Goal: Task Accomplishment & Management: Manage account settings

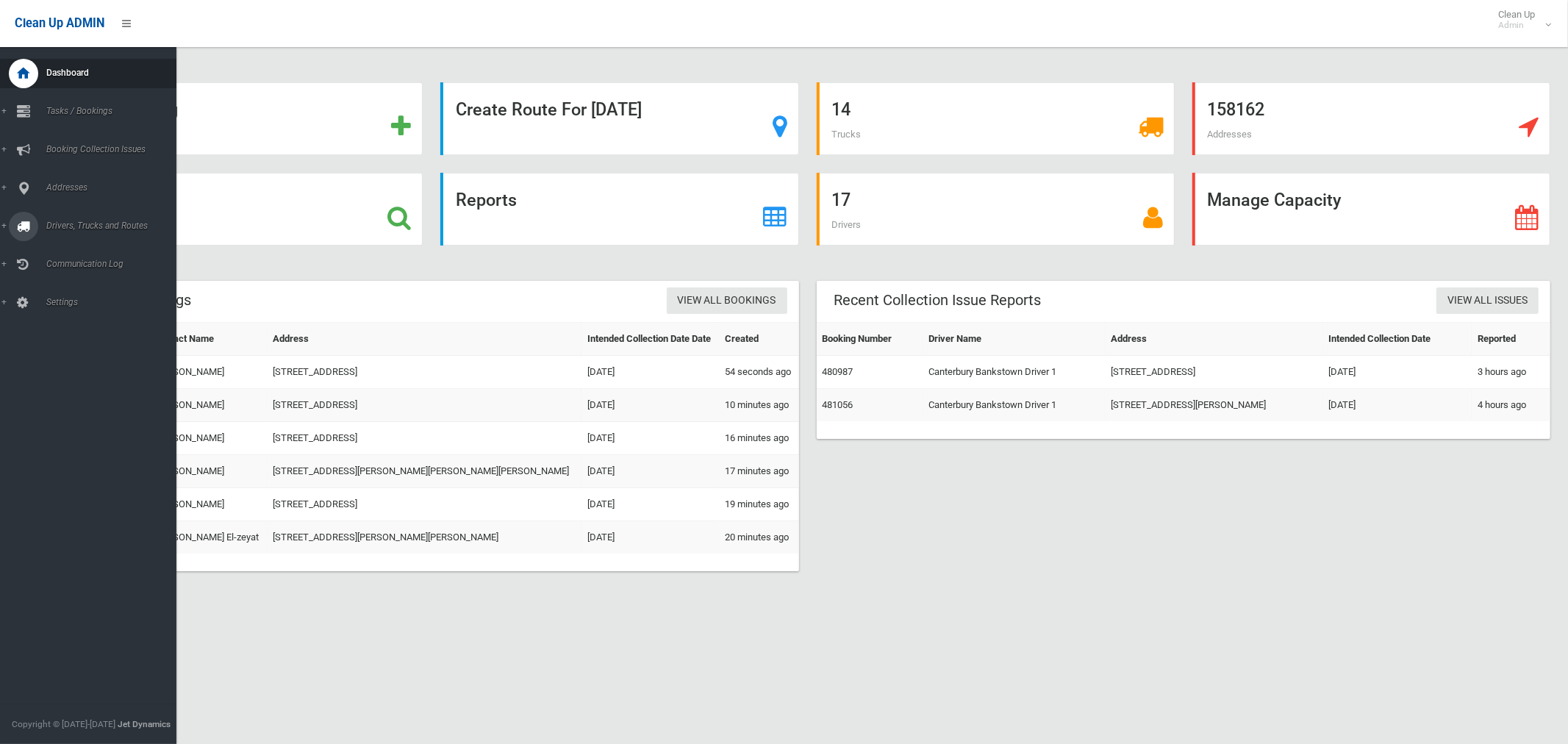
click at [70, 223] on span "Drivers, Trucks and Routes" at bounding box center [109, 226] width 134 height 10
click at [64, 308] on span "Routes" at bounding box center [103, 313] width 122 height 10
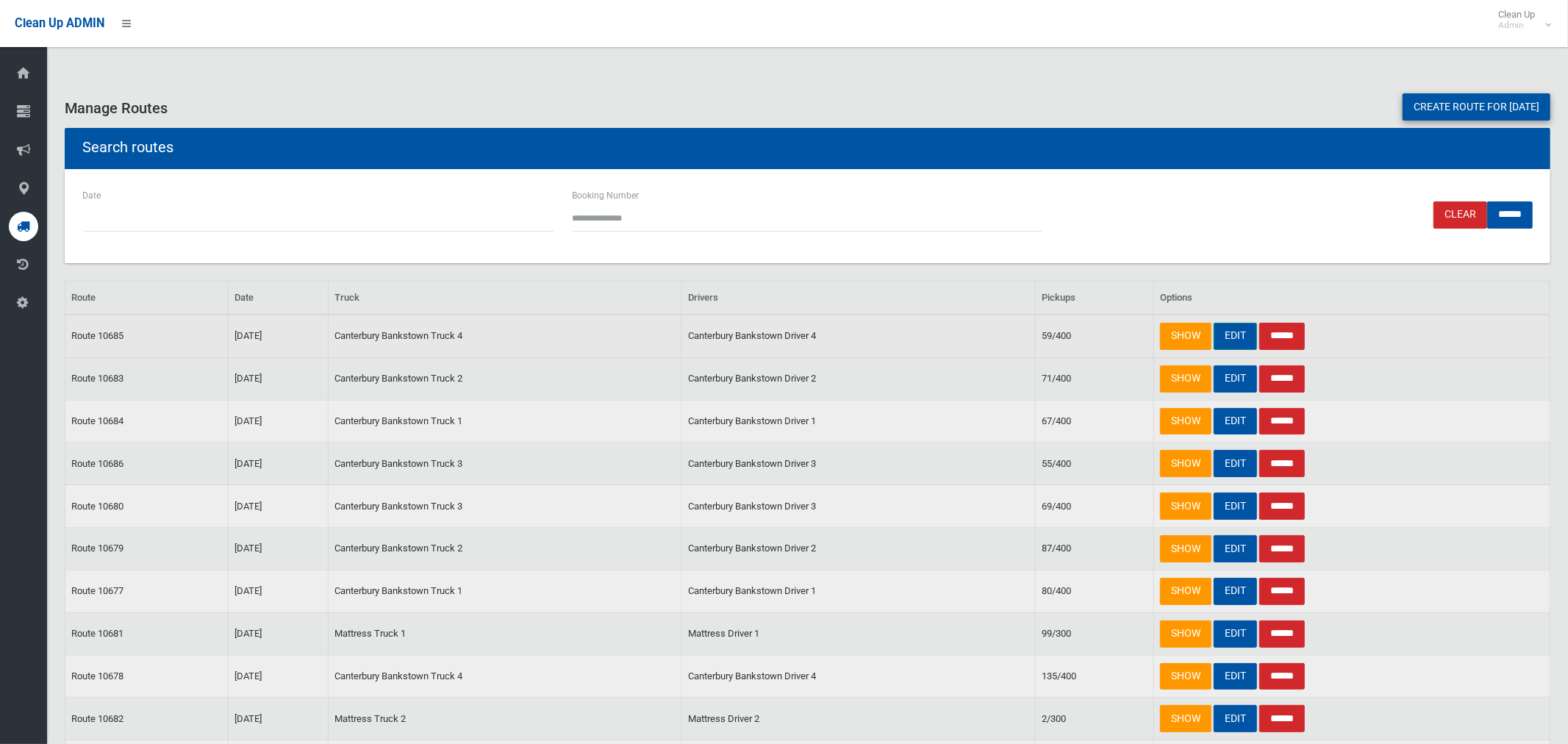
click at [1230, 335] on link "EDIT" at bounding box center [1235, 336] width 44 height 27
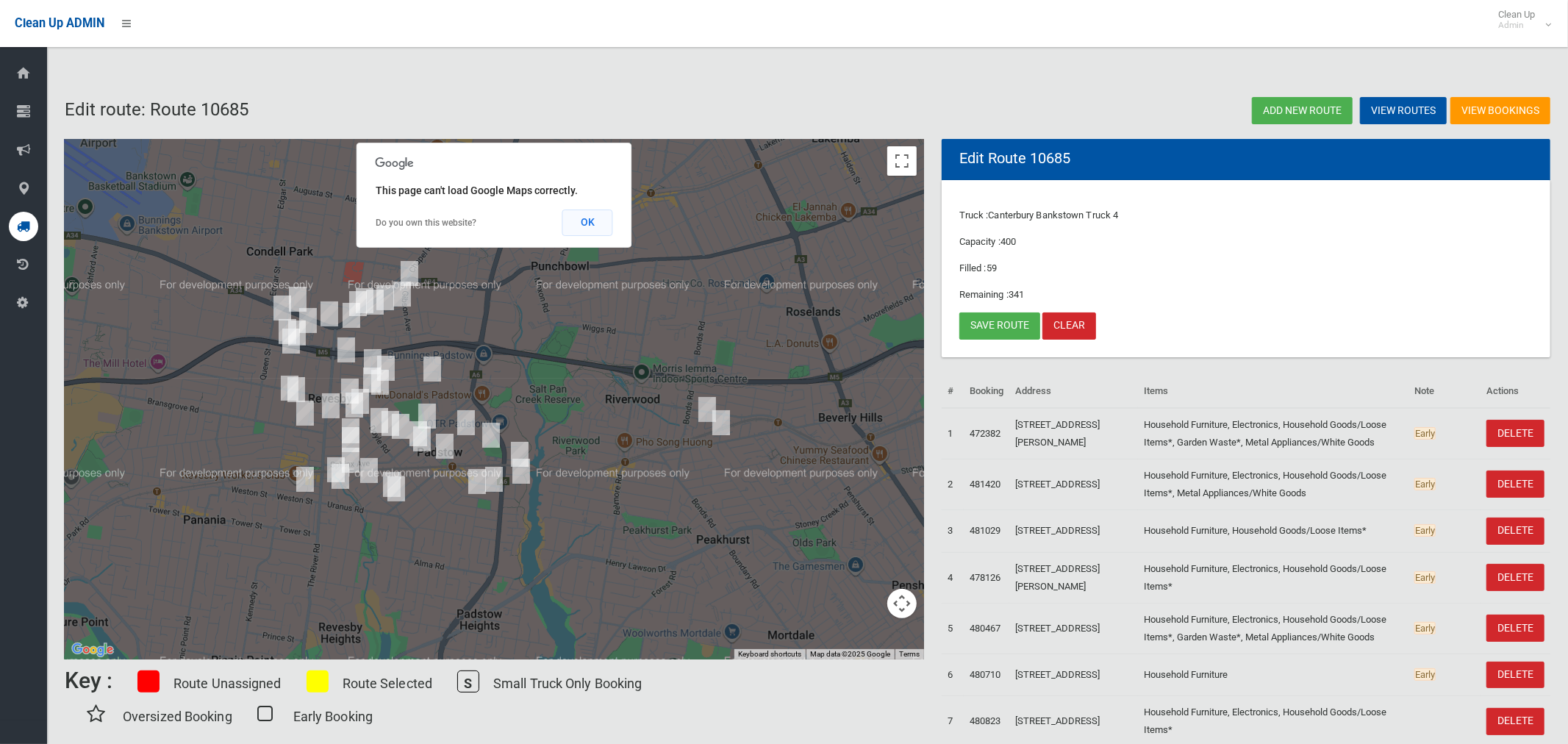
click at [582, 221] on button "OK" at bounding box center [587, 222] width 50 height 27
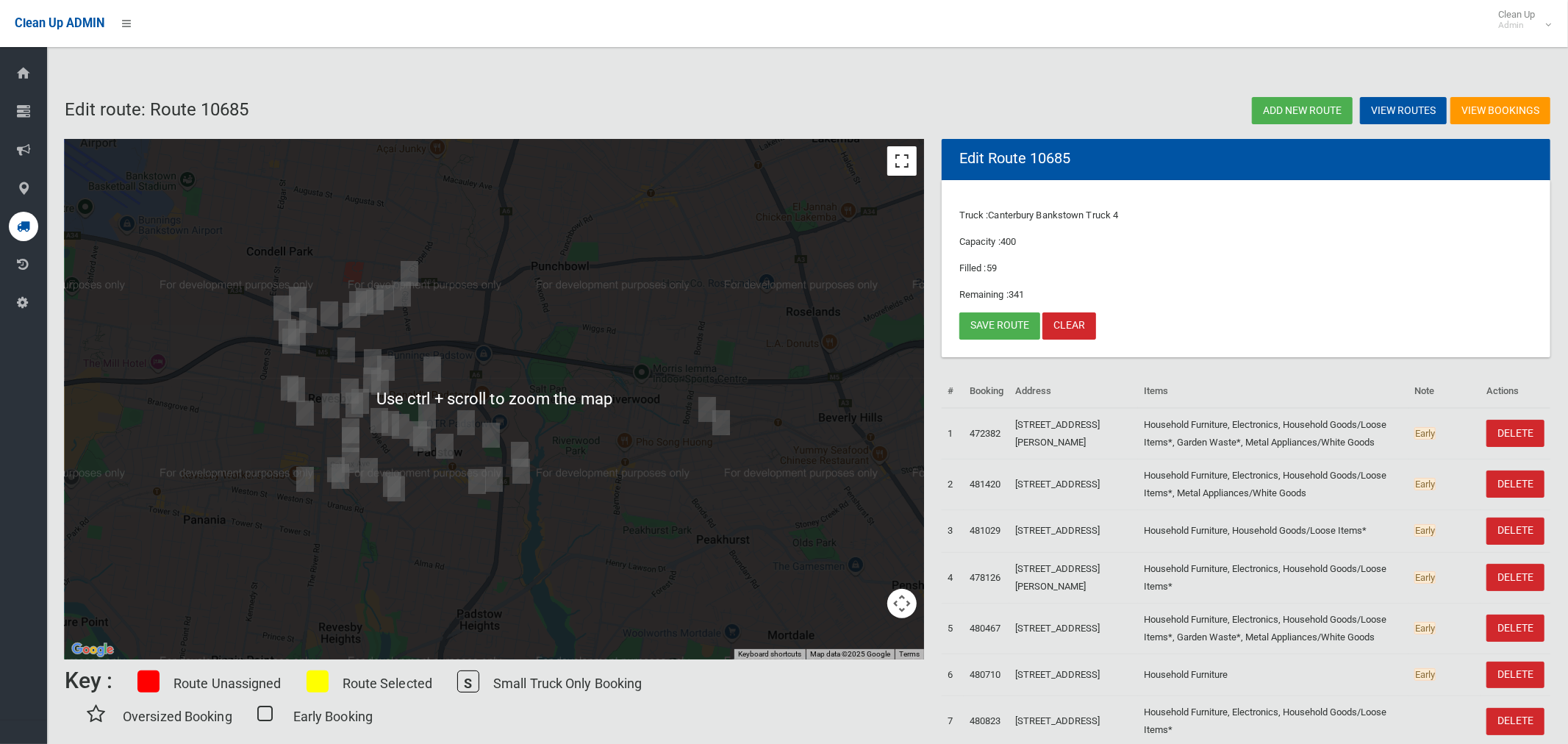
click at [896, 159] on button "Toggle fullscreen view" at bounding box center [902, 161] width 29 height 29
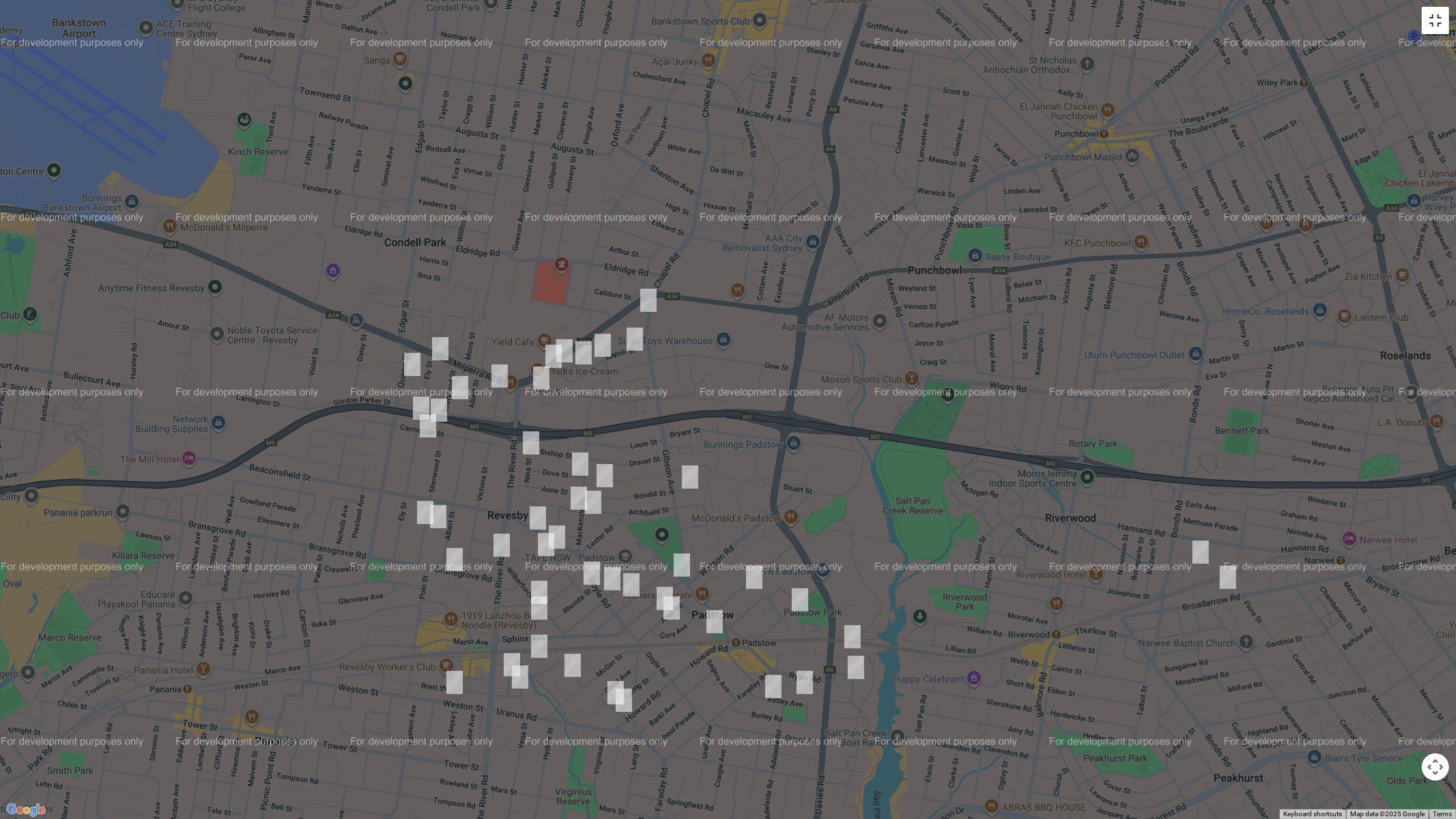
click at [1430, 19] on button "Toggle fullscreen view" at bounding box center [1435, 21] width 27 height 27
